Goal: Navigation & Orientation: Find specific page/section

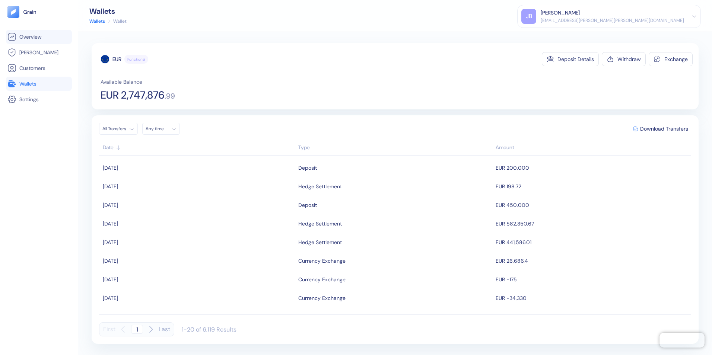
click at [31, 36] on span "Overview" at bounding box center [30, 36] width 22 height 7
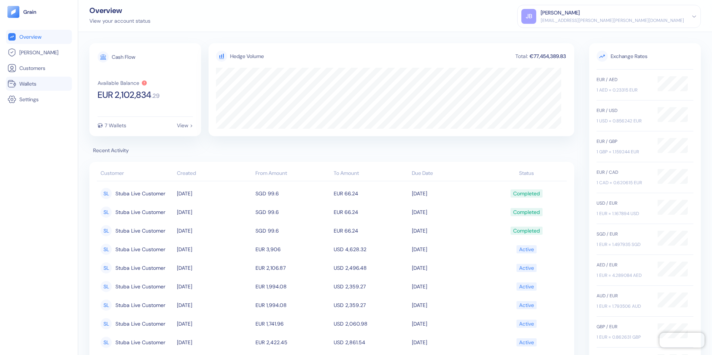
click at [32, 84] on span "Wallets" at bounding box center [27, 83] width 17 height 7
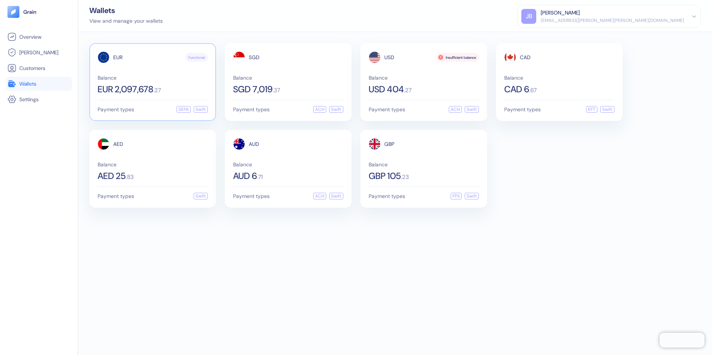
click at [138, 98] on div "EUR Functional Balance EUR 2,097,678 . 27 Payment types SEPA Swift" at bounding box center [152, 82] width 127 height 78
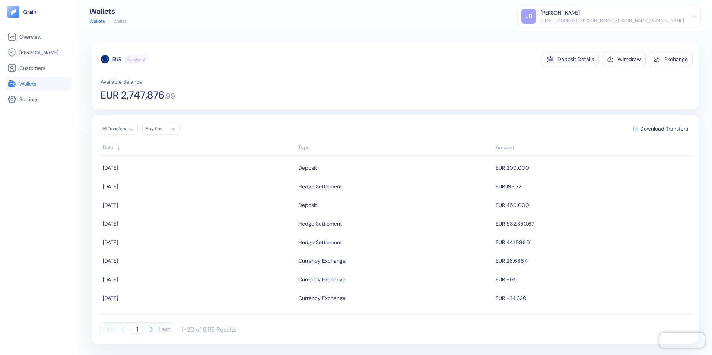
click at [29, 82] on span "Wallets" at bounding box center [27, 83] width 17 height 7
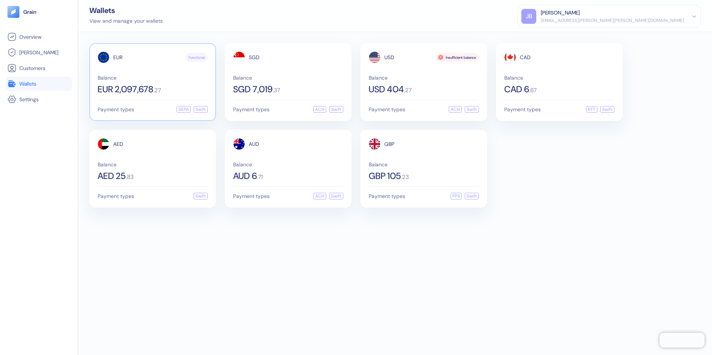
click at [136, 91] on span "EUR 2,097,678" at bounding box center [126, 89] width 56 height 9
